Goal: Task Accomplishment & Management: Complete application form

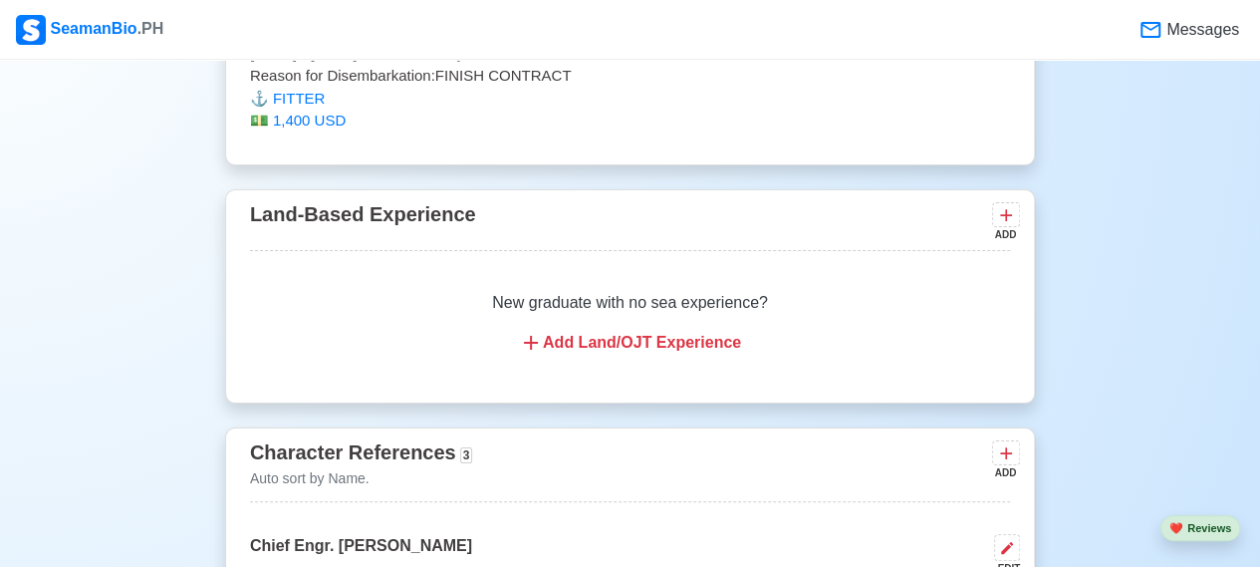
scroll to position [12368, 0]
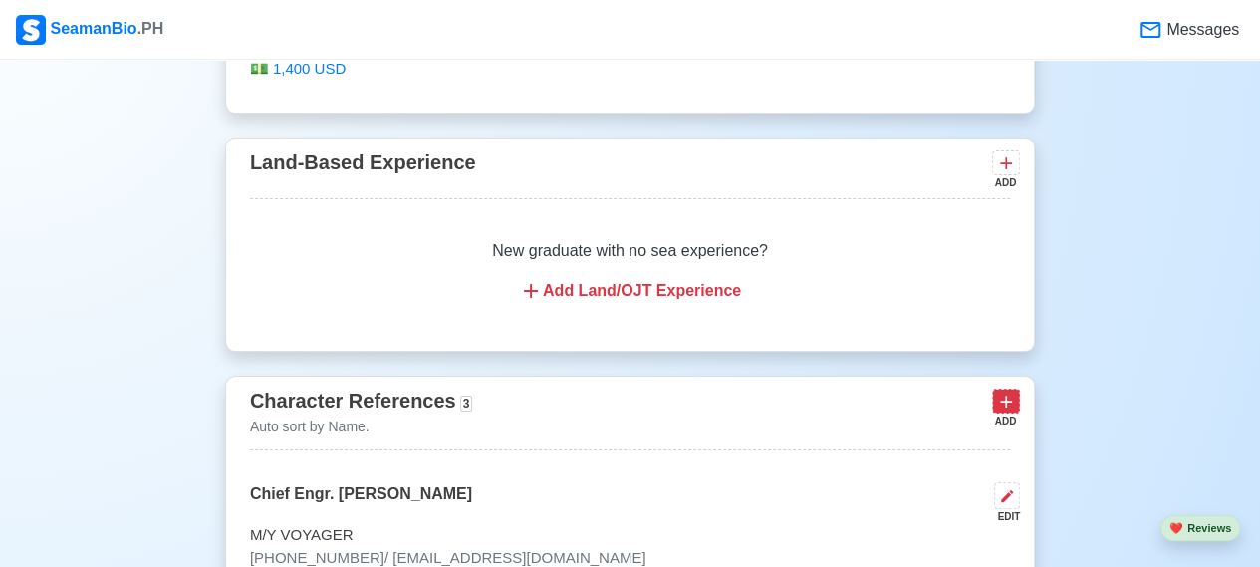
click at [1005, 391] on icon at bounding box center [1006, 401] width 20 height 20
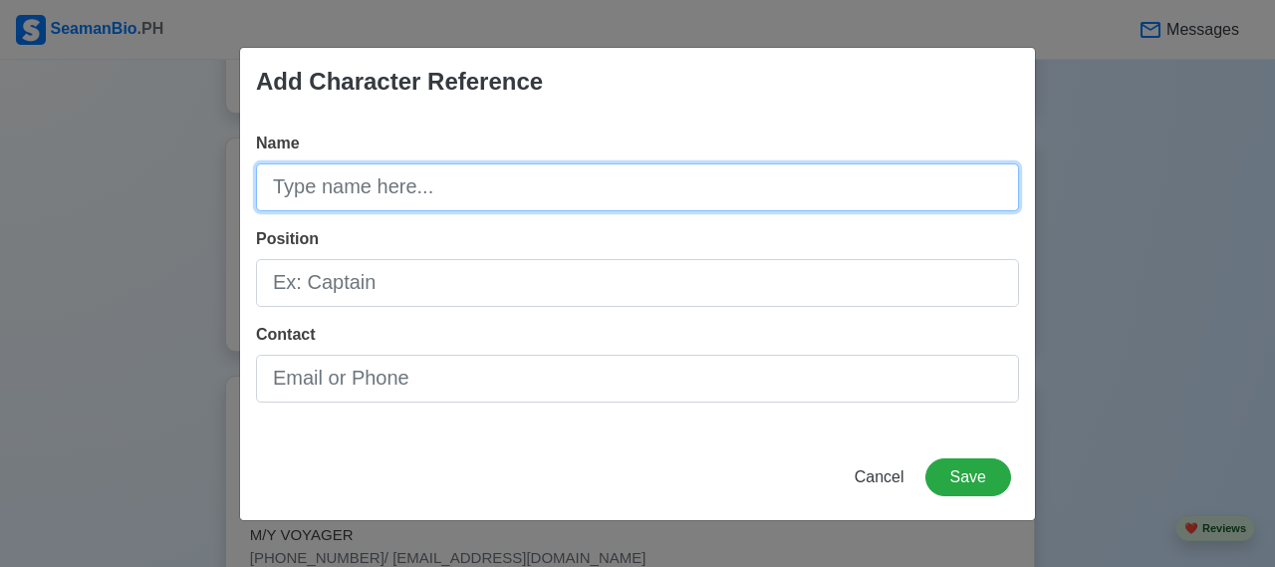
click at [770, 188] on input "Name" at bounding box center [637, 187] width 763 height 48
type input "[PERSON_NAME] [PERSON_NAME]"
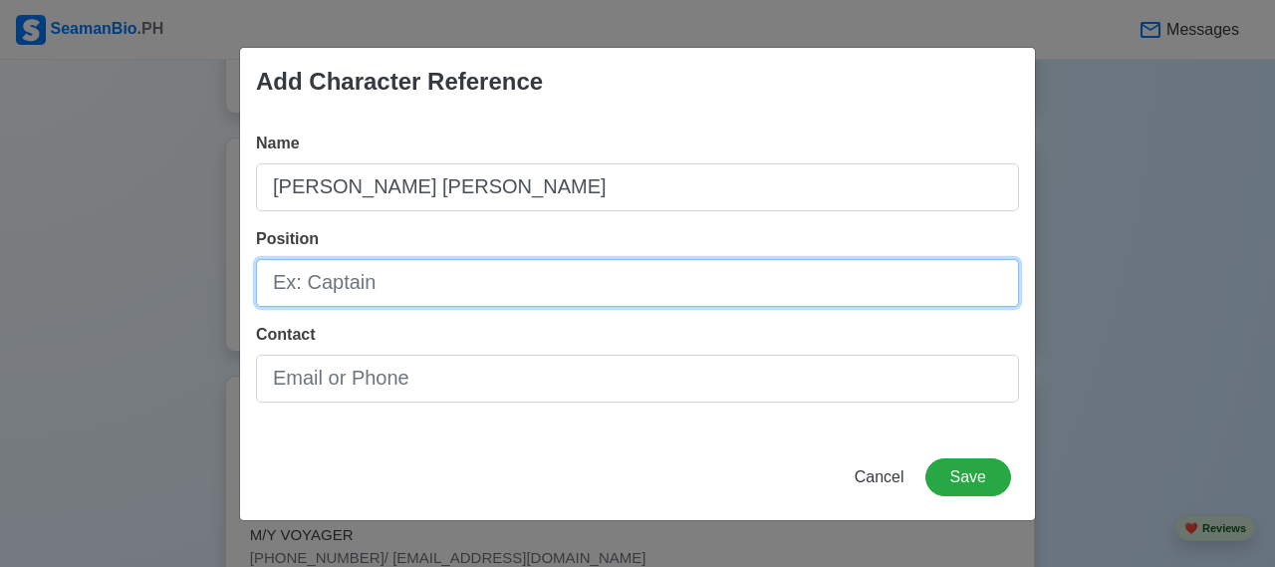
click at [666, 286] on input "Position" at bounding box center [637, 283] width 763 height 48
type input "CHIEF ENGINEER"
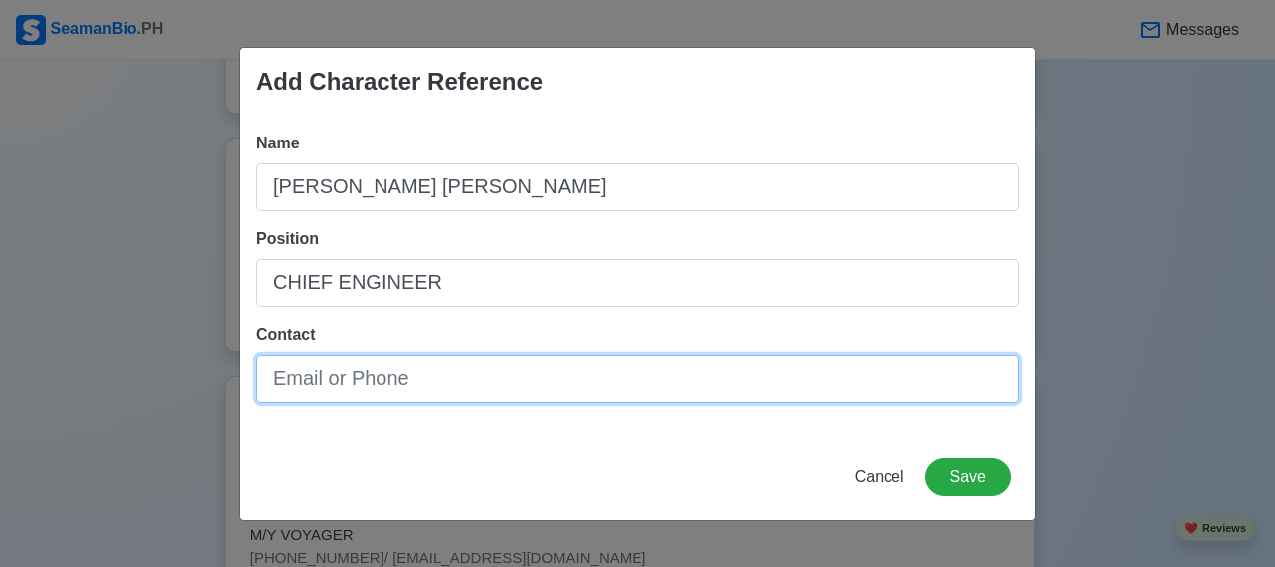
click at [584, 385] on input "Contact" at bounding box center [637, 379] width 763 height 48
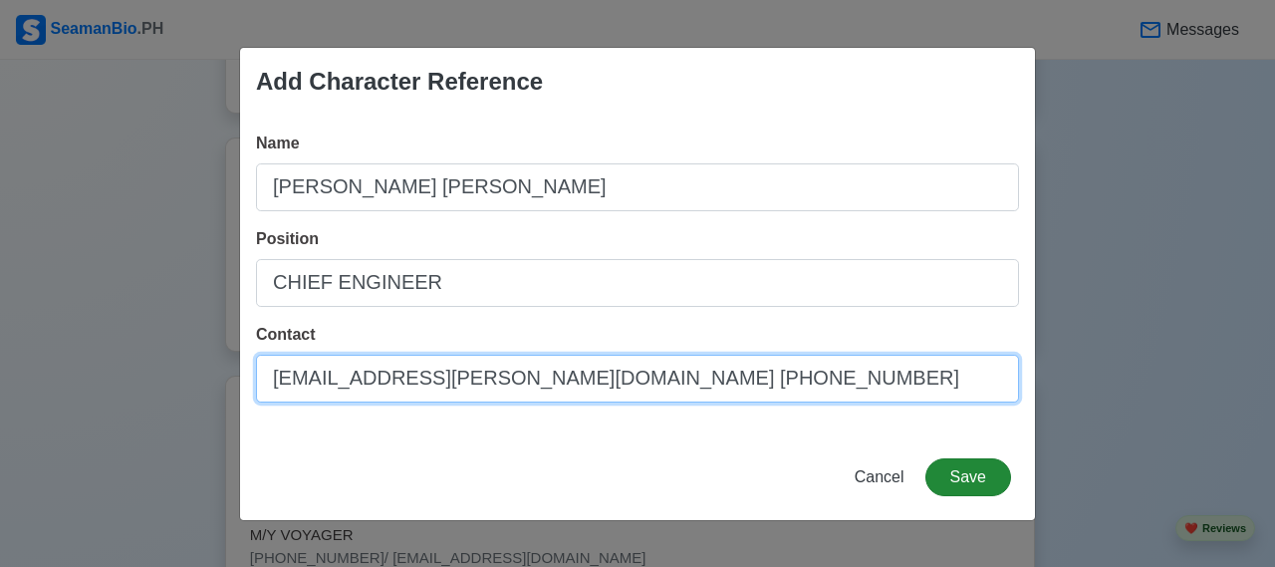
type input "[EMAIL_ADDRESS][PERSON_NAME][DOMAIN_NAME] [PHONE_NUMBER]"
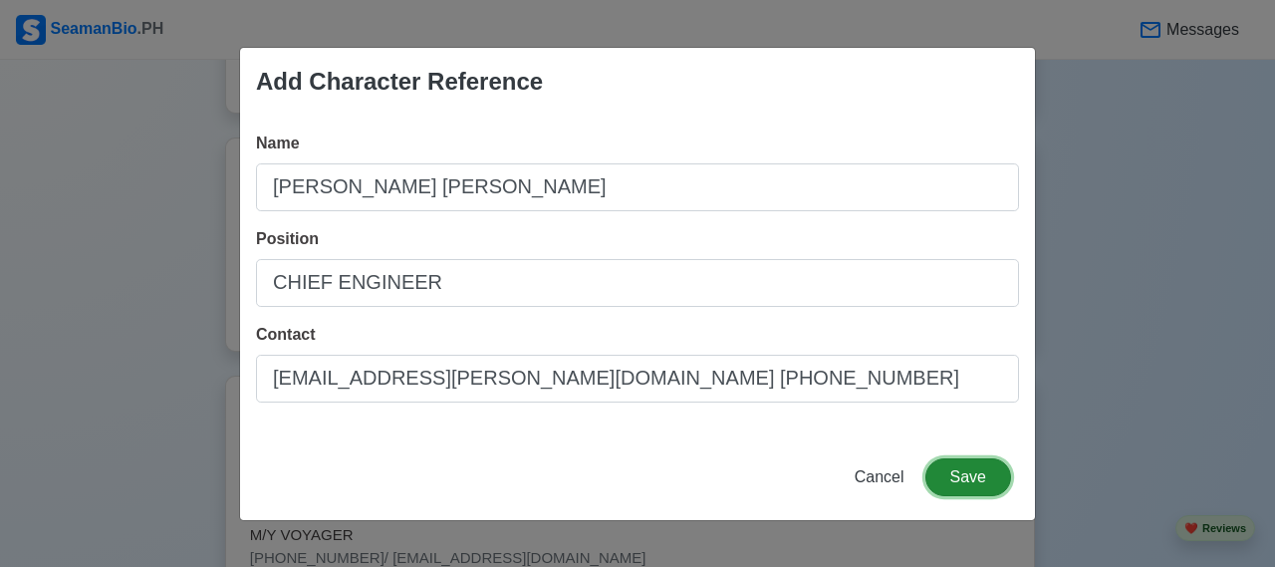
click at [969, 481] on button "Save" at bounding box center [968, 477] width 86 height 38
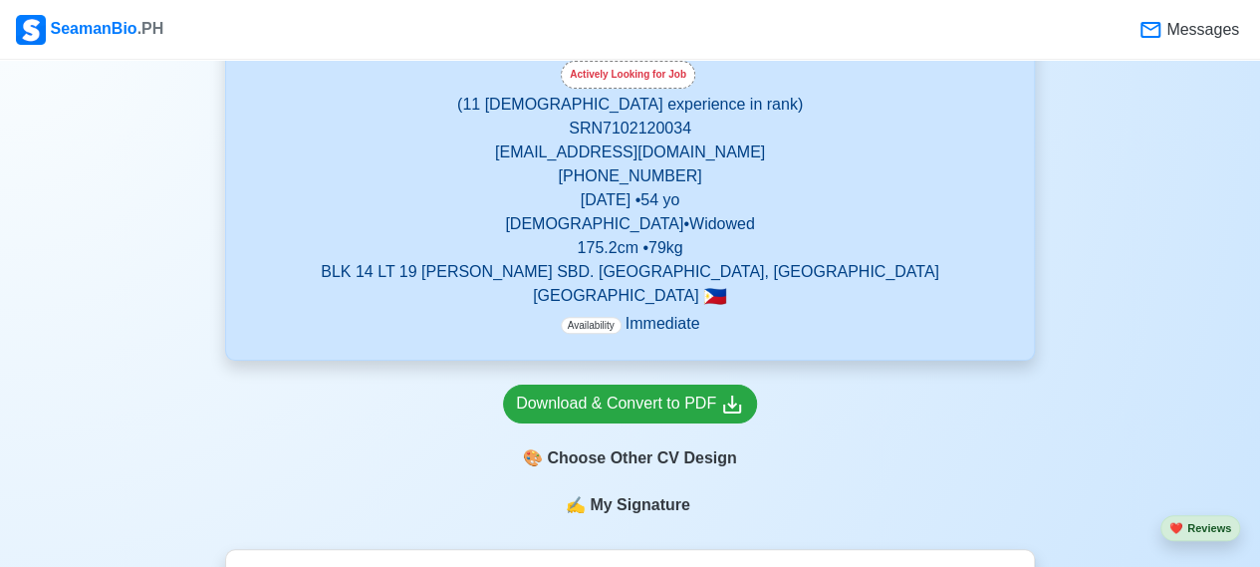
scroll to position [381, 0]
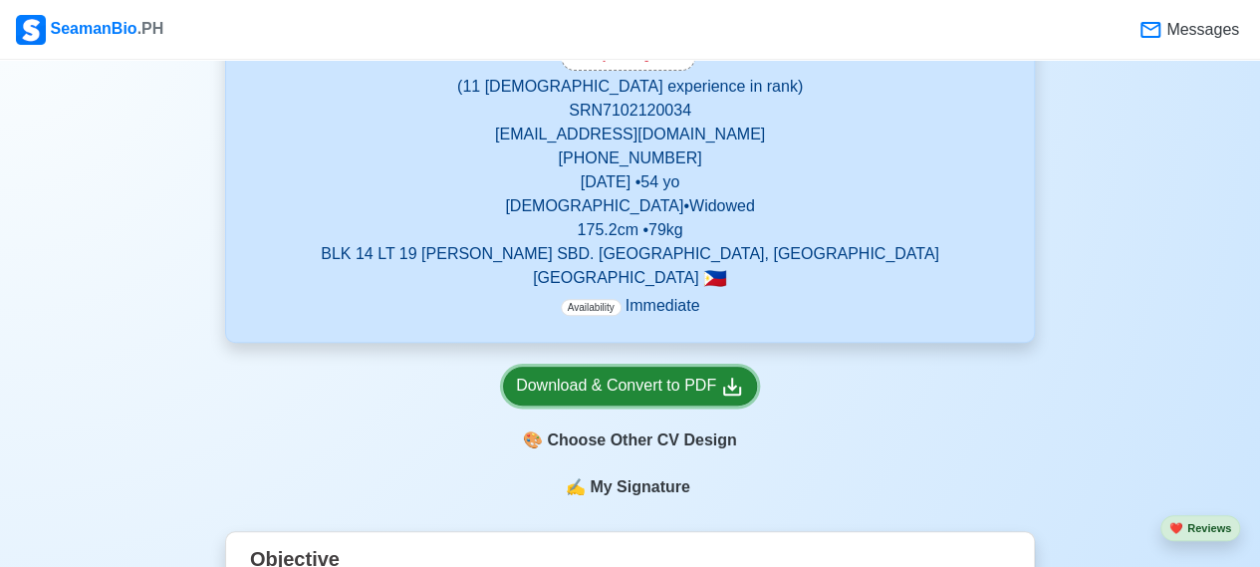
click at [584, 382] on div "Download & Convert to PDF" at bounding box center [630, 386] width 228 height 25
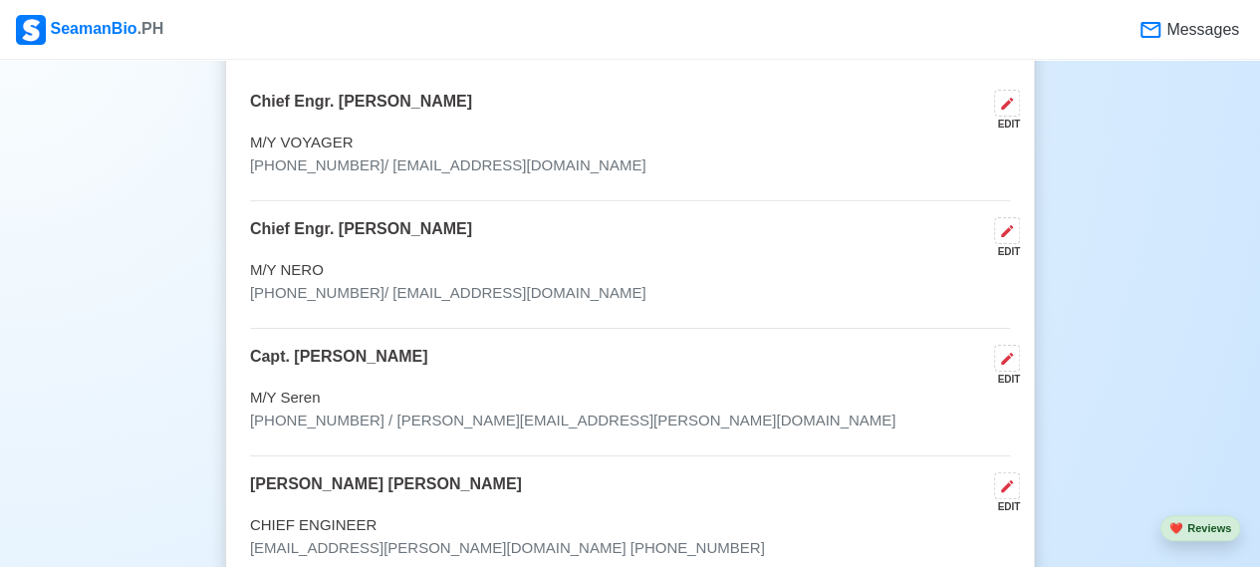
scroll to position [12743, 0]
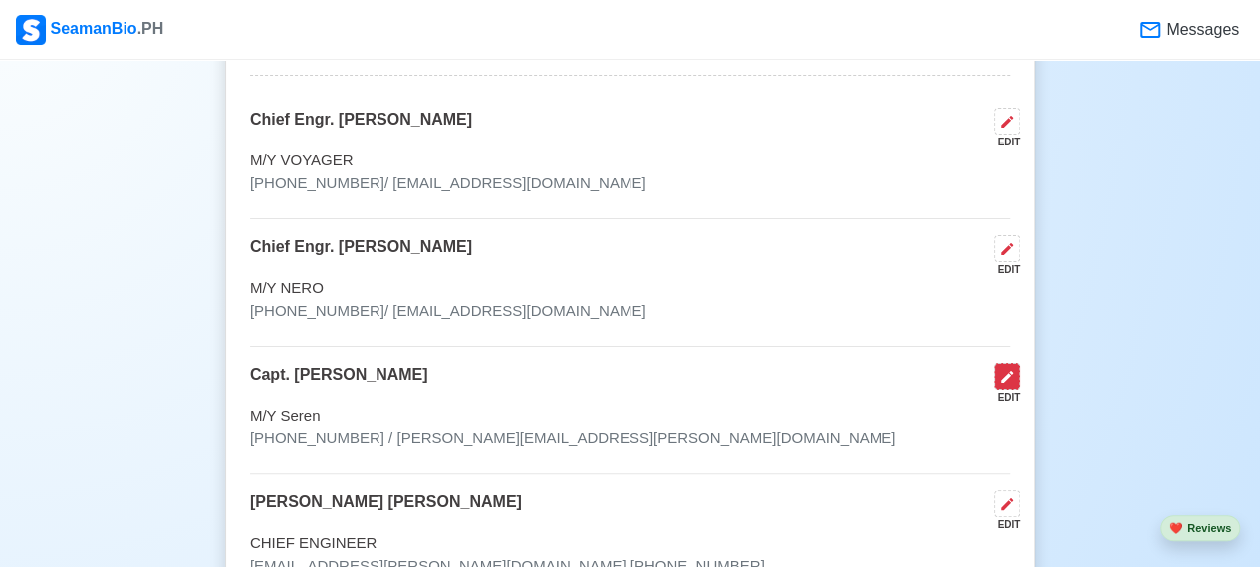
click at [1008, 369] on icon at bounding box center [1007, 377] width 16 height 16
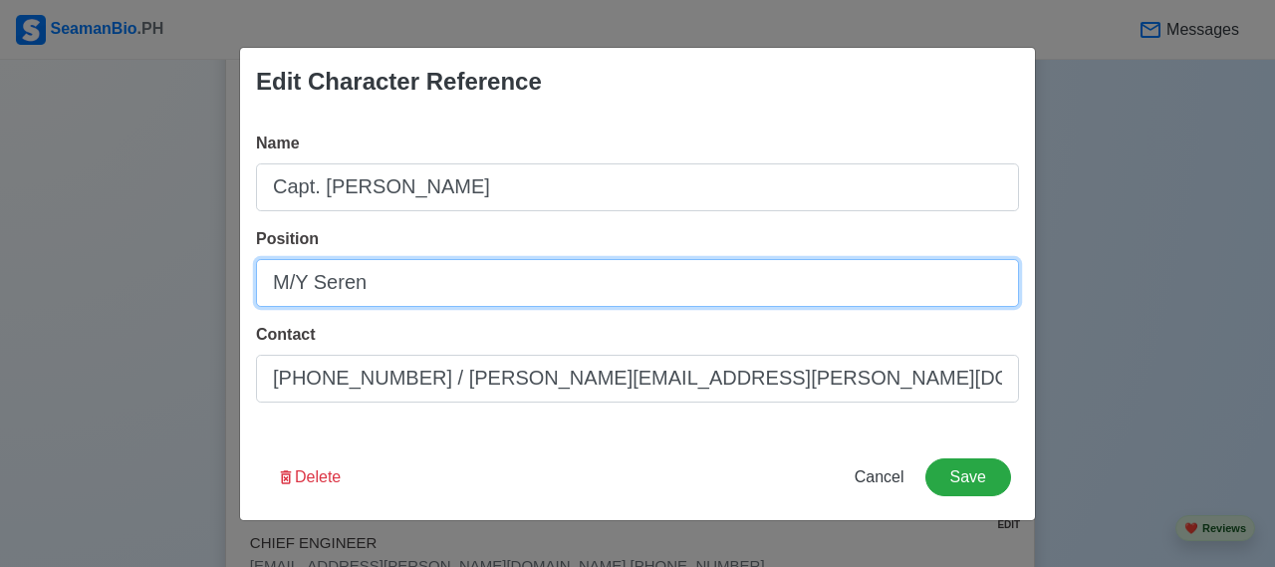
click at [406, 289] on input "M/Y Seren" at bounding box center [637, 283] width 763 height 48
type input "M"
type input "CAPTAIN"
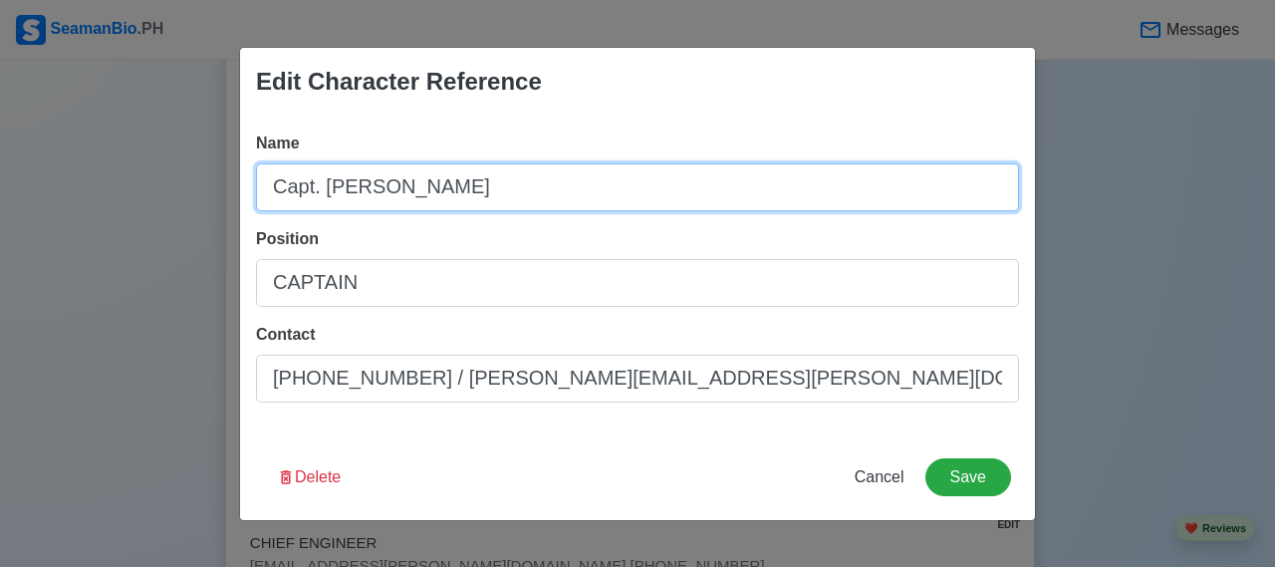
click at [319, 190] on input "Capt. [PERSON_NAME]" at bounding box center [637, 187] width 763 height 48
type input "[PERSON_NAME]"
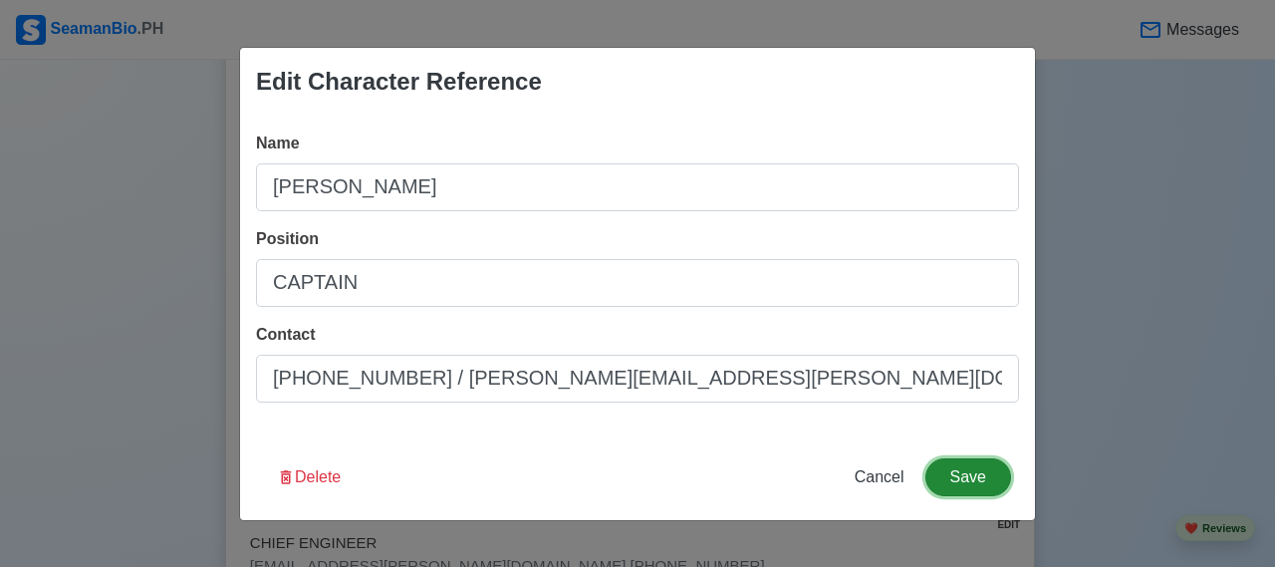
click at [970, 476] on button "Save" at bounding box center [968, 477] width 86 height 38
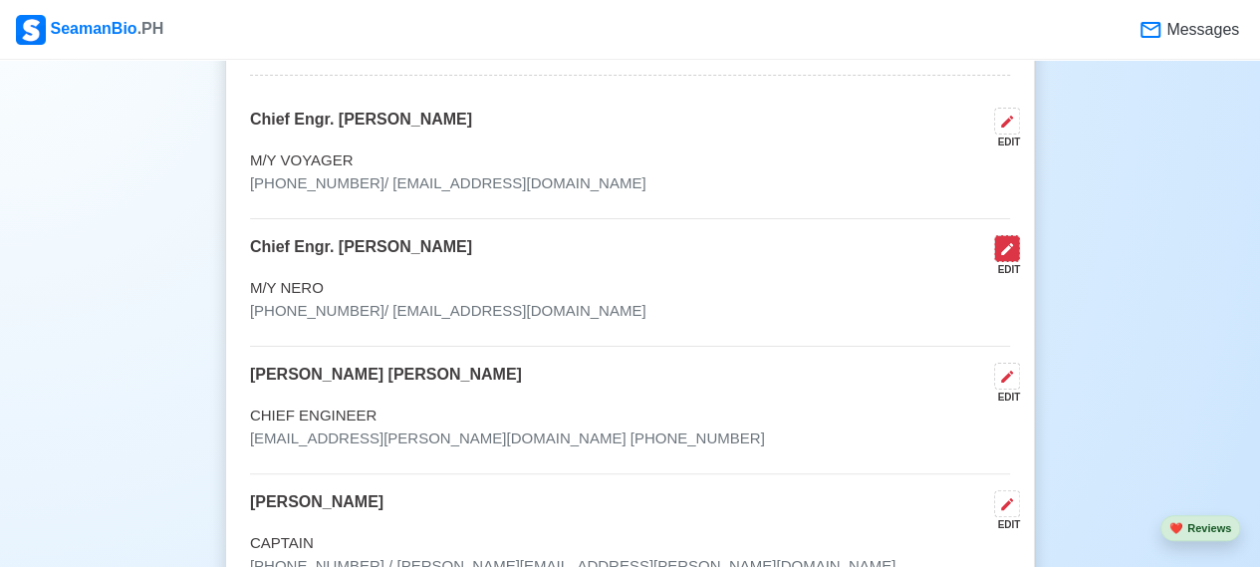
click at [1009, 241] on icon at bounding box center [1007, 249] width 16 height 16
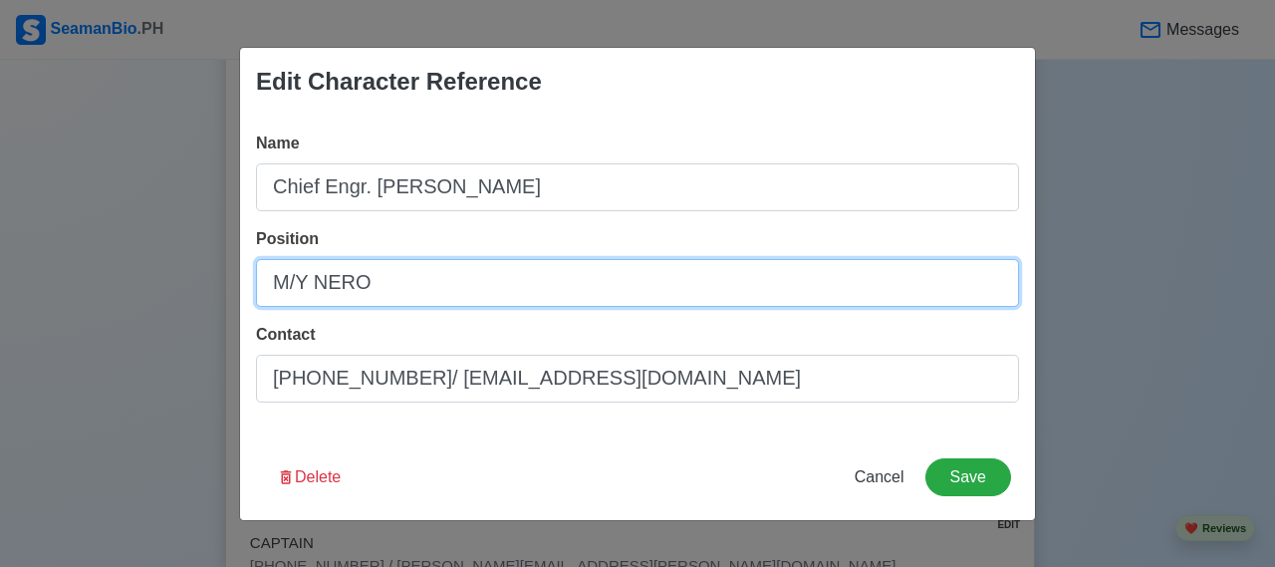
click at [392, 284] on input "M/Y NERO" at bounding box center [637, 283] width 763 height 48
type input "M"
type input "CHIEF ENGINEER"
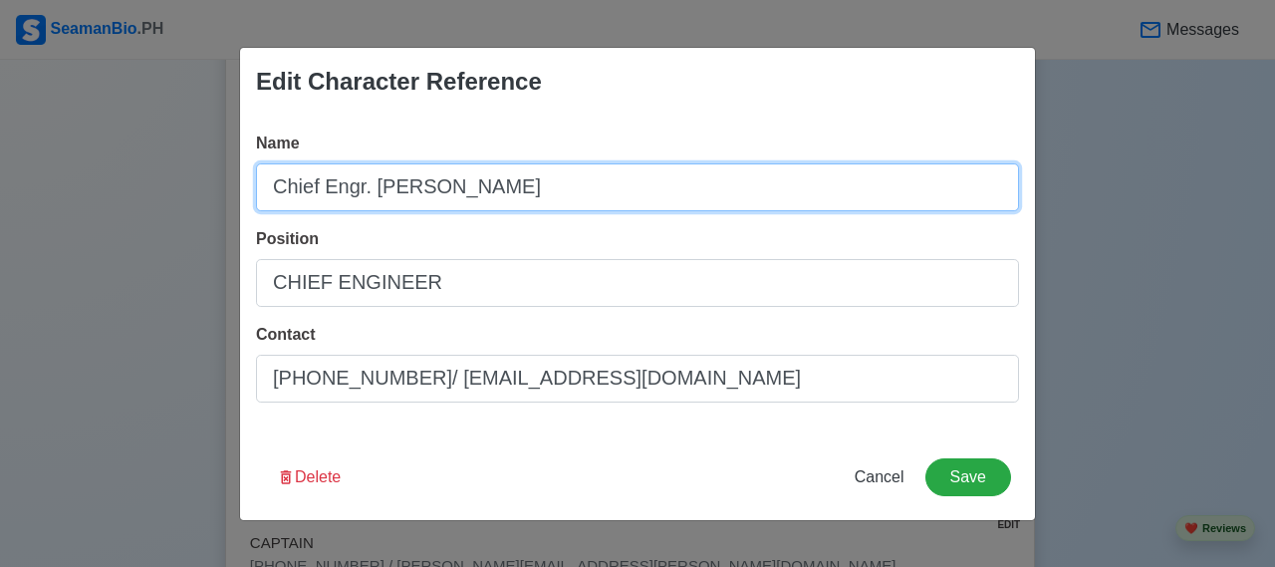
click at [323, 188] on input "Chief Engr. [PERSON_NAME]" at bounding box center [637, 187] width 763 height 48
click at [371, 190] on input "Chief Engr. [PERSON_NAME]" at bounding box center [637, 187] width 763 height 48
type input "[PERSON_NAME]"
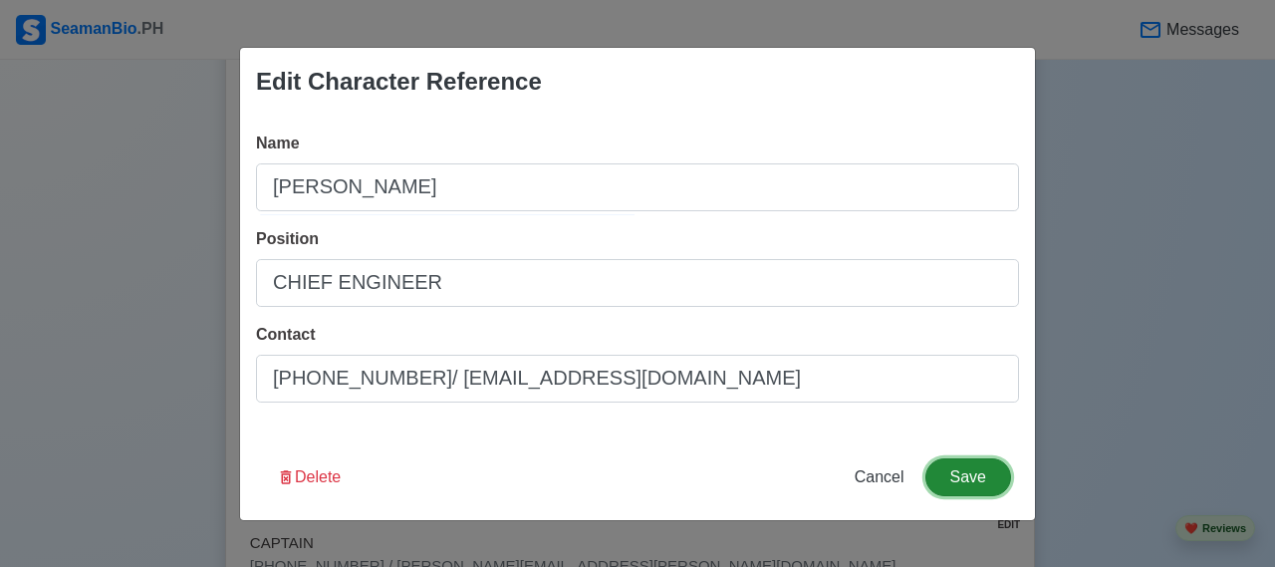
click at [978, 477] on button "Save" at bounding box center [968, 477] width 86 height 38
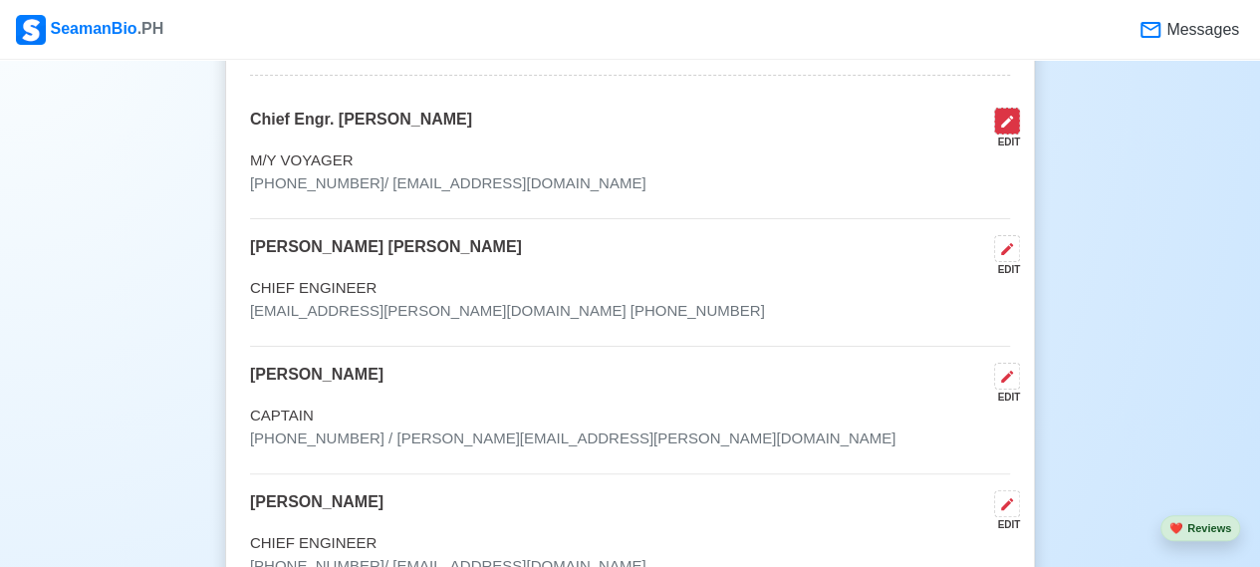
click at [1008, 108] on button at bounding box center [1007, 121] width 26 height 27
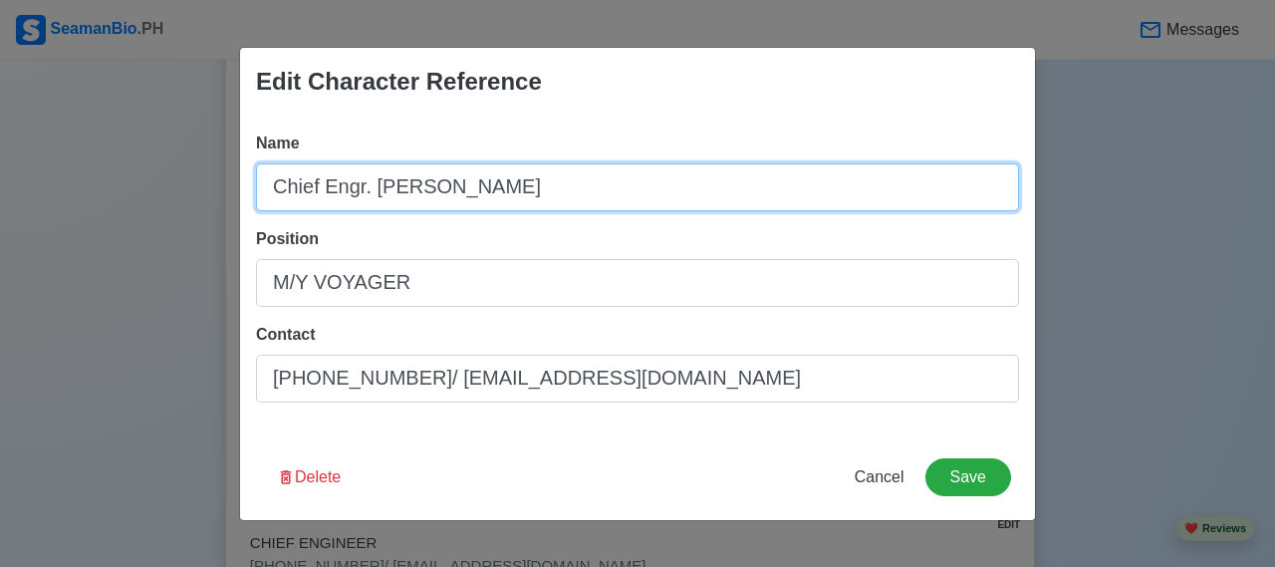
click at [371, 189] on input "Chief Engr. [PERSON_NAME]" at bounding box center [637, 187] width 763 height 48
type input "[PERSON_NAME]"
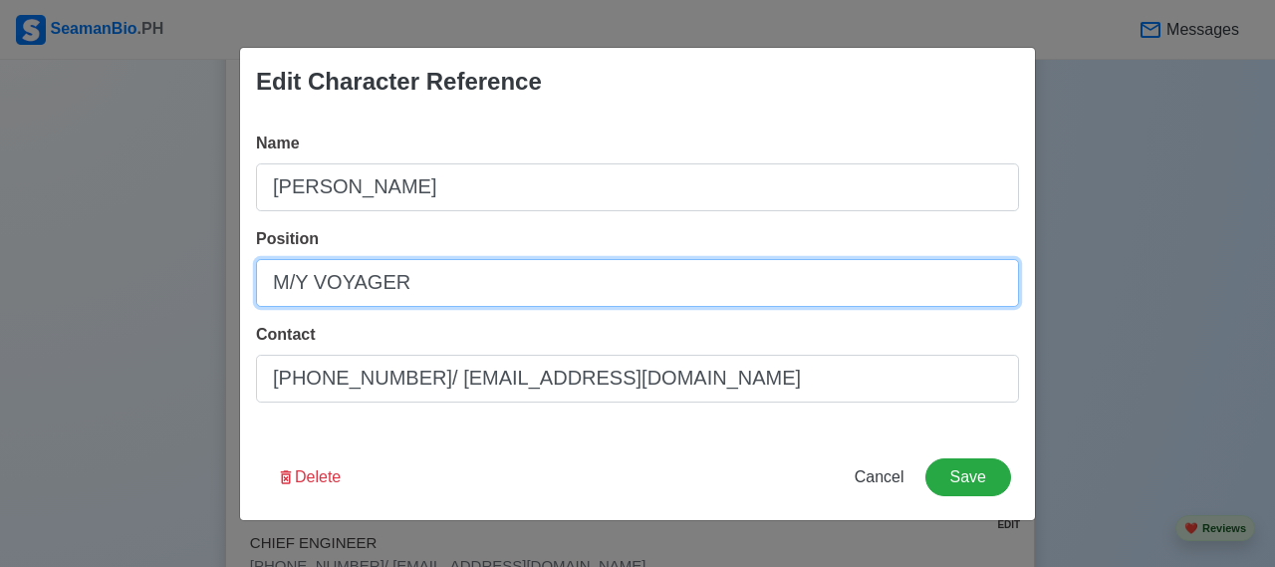
click at [432, 280] on input "M/Y VOYAGER" at bounding box center [637, 283] width 763 height 48
type input "M"
type input "CHIEF ENGINEER"
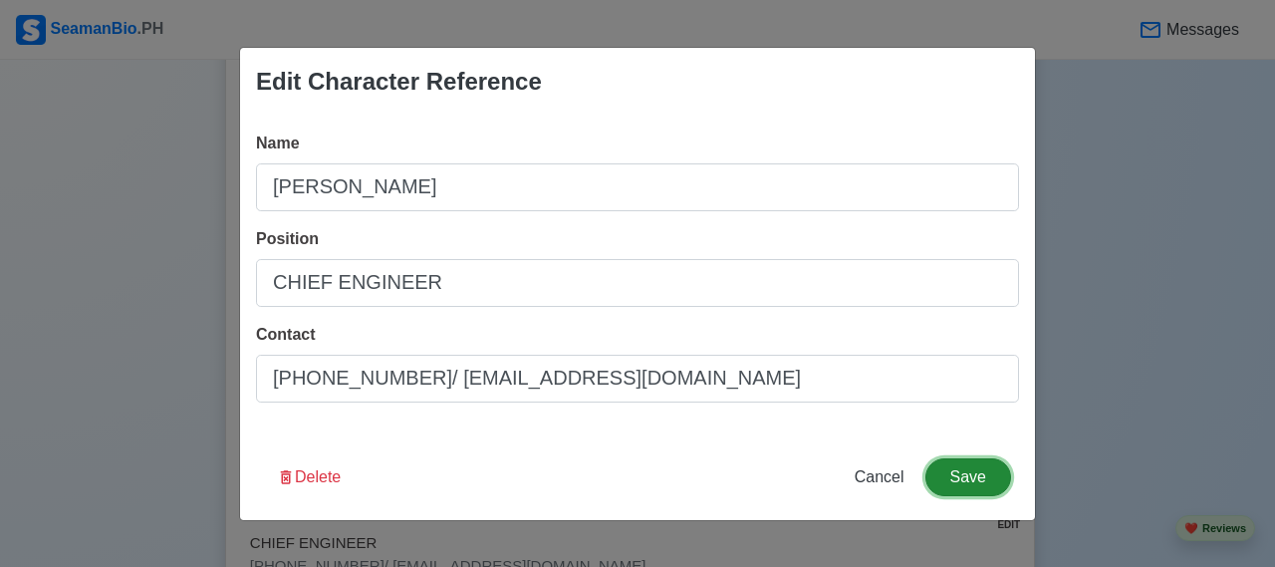
click at [985, 476] on button "Save" at bounding box center [968, 477] width 86 height 38
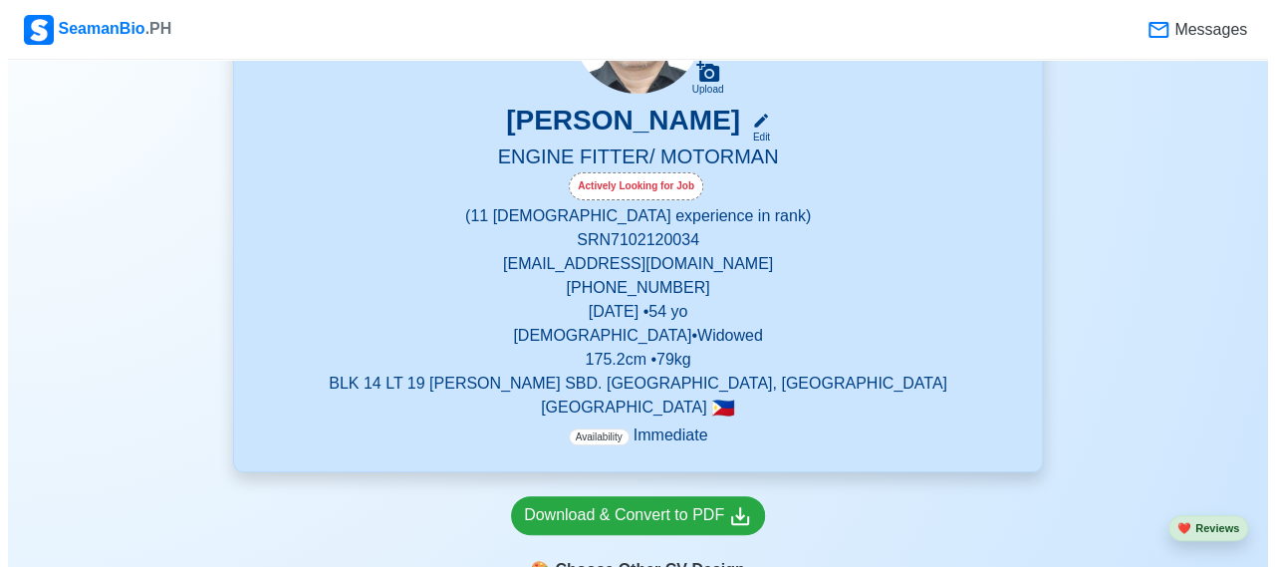
scroll to position [389, 0]
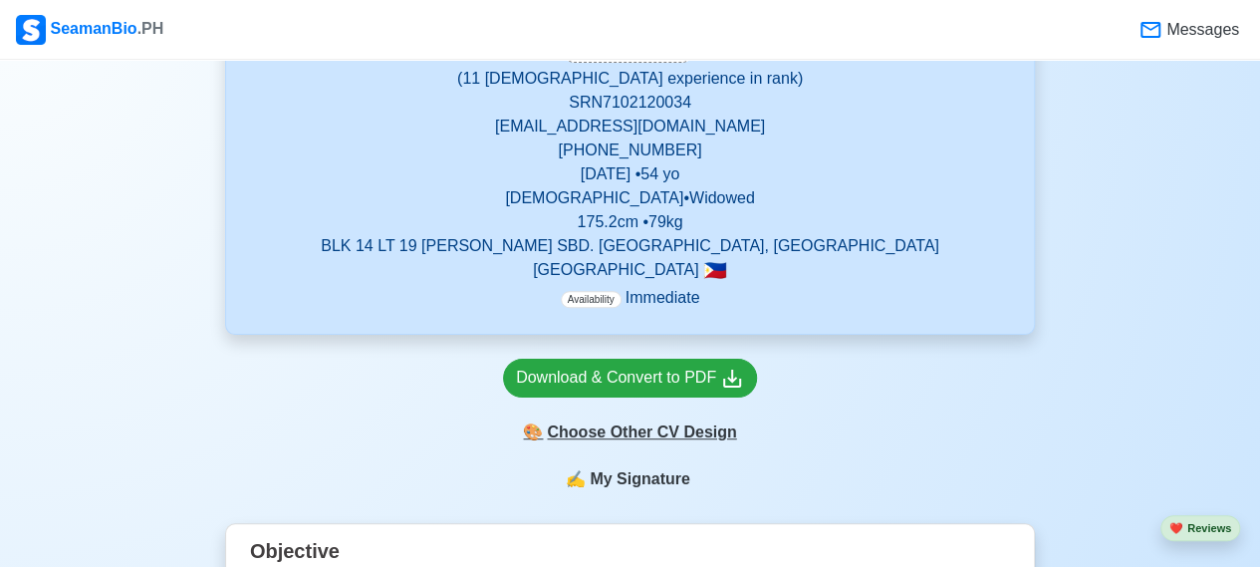
click at [610, 433] on div "🎨 Choose Other CV Design" at bounding box center [630, 432] width 254 height 38
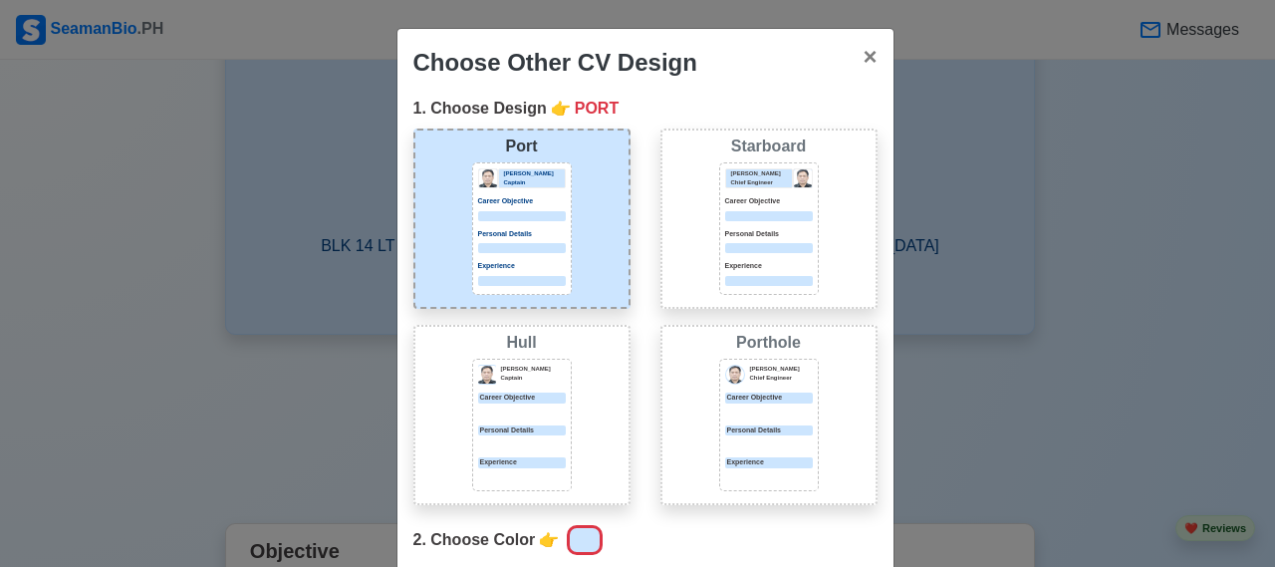
click at [753, 211] on div at bounding box center [769, 216] width 88 height 10
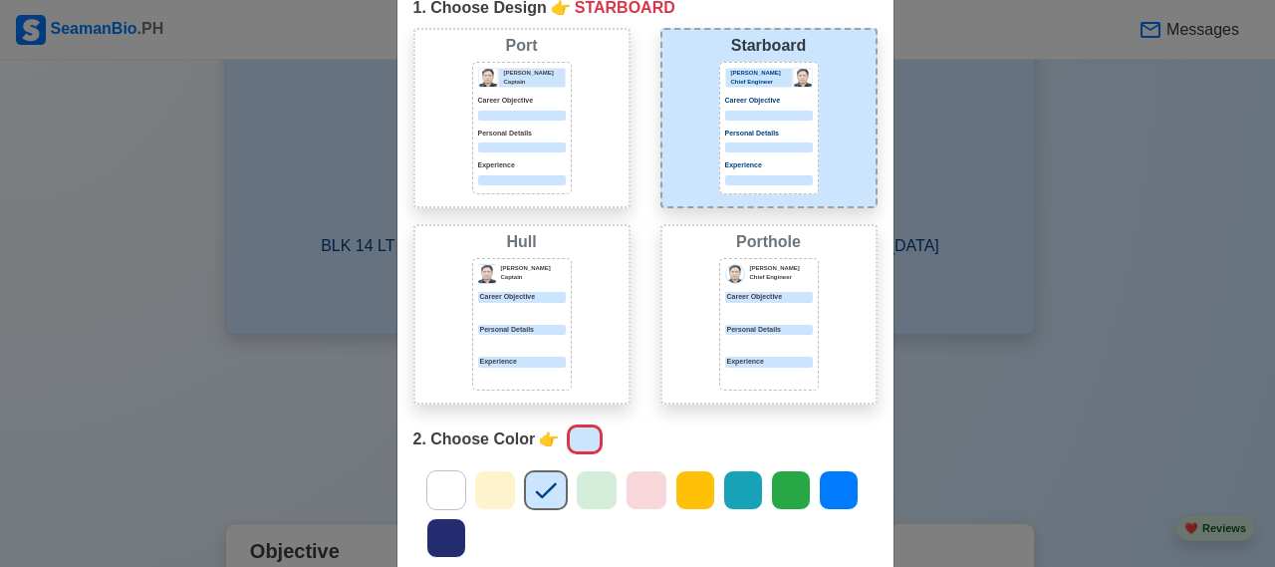
scroll to position [120, 0]
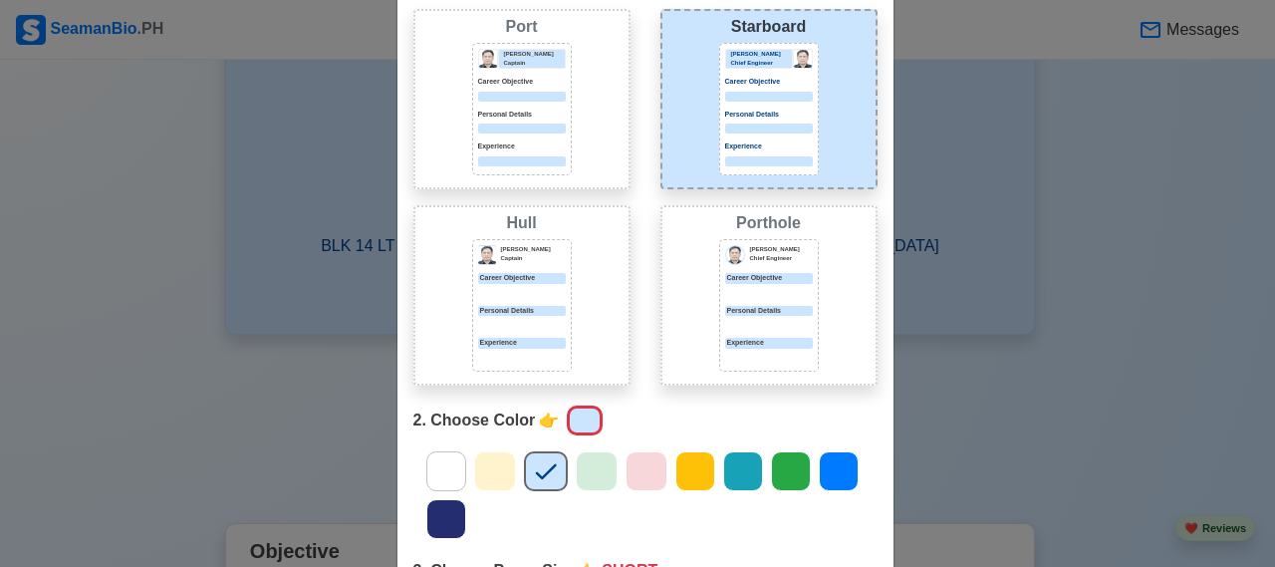
click at [584, 469] on icon at bounding box center [597, 471] width 30 height 30
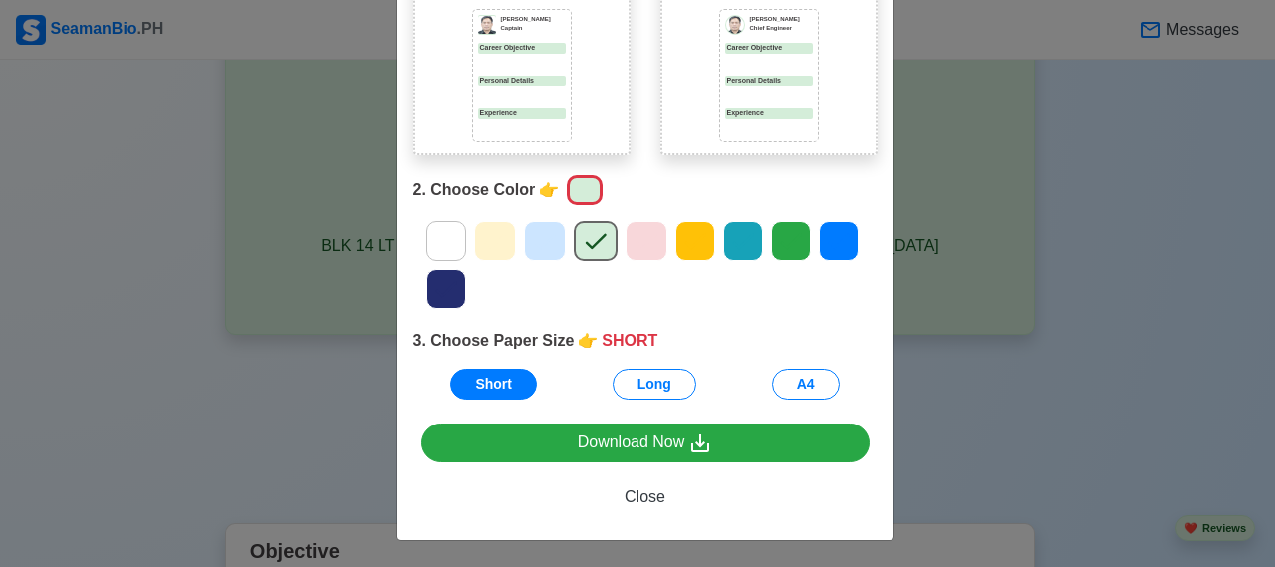
scroll to position [349, 0]
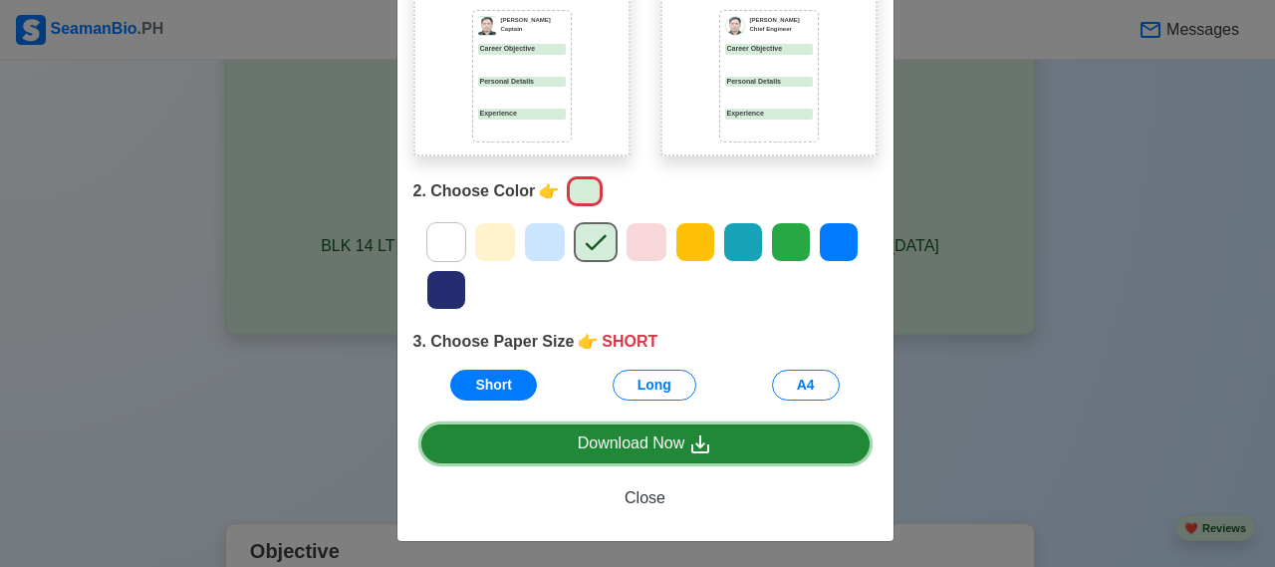
click at [605, 443] on div "Download Now" at bounding box center [645, 443] width 135 height 25
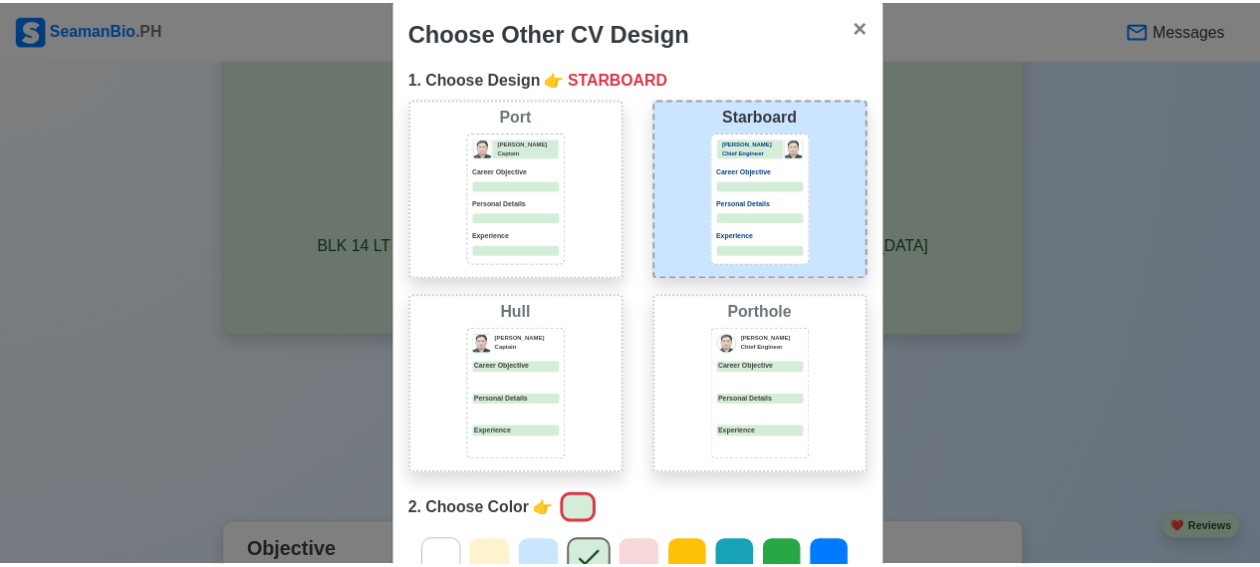
scroll to position [0, 0]
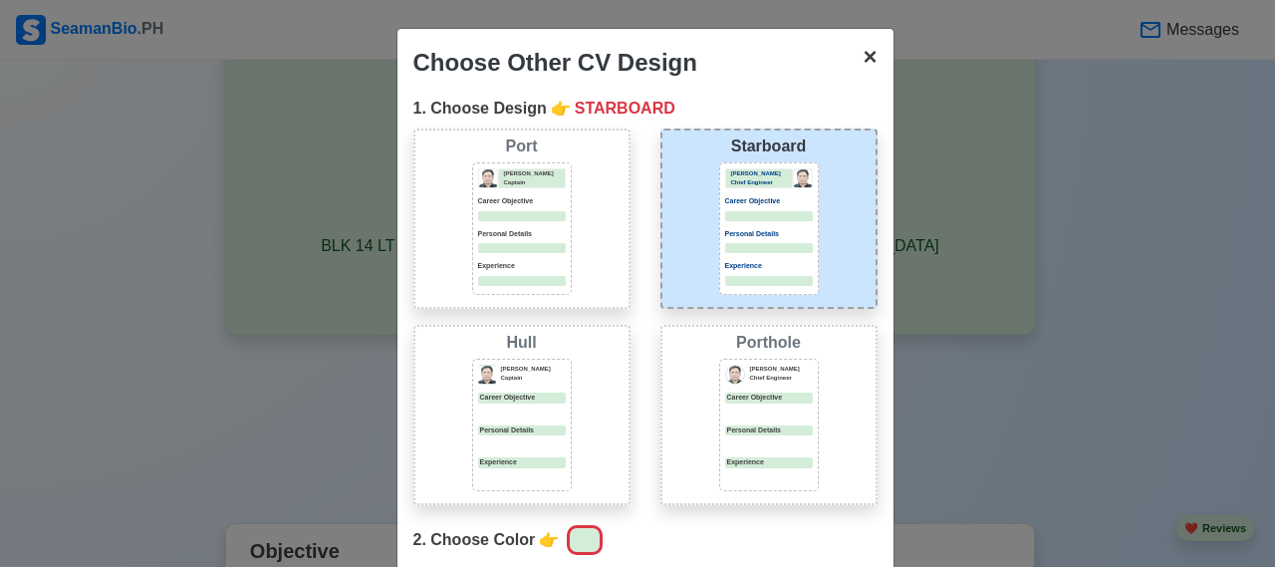
click at [863, 56] on span "×" at bounding box center [870, 56] width 14 height 27
